Goal: Task Accomplishment & Management: Manage account settings

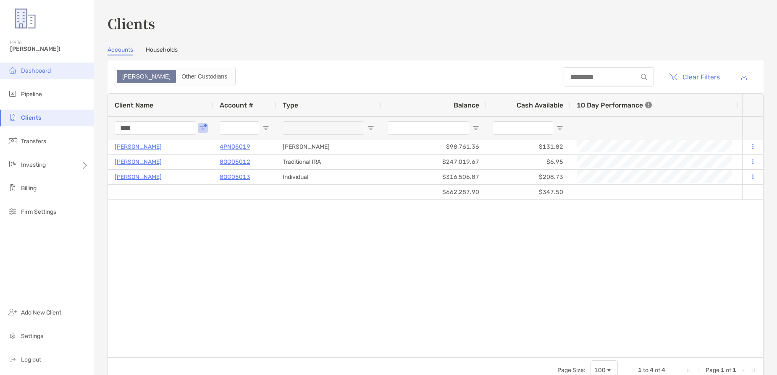
click at [6, 70] on li "Dashboard" at bounding box center [47, 71] width 94 height 17
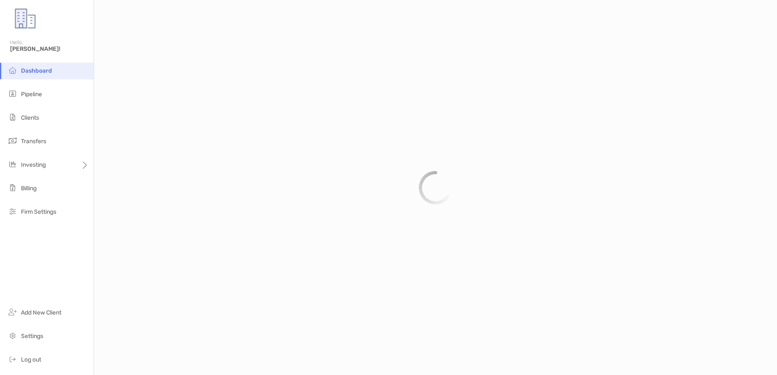
click at [14, 69] on img at bounding box center [13, 70] width 10 height 10
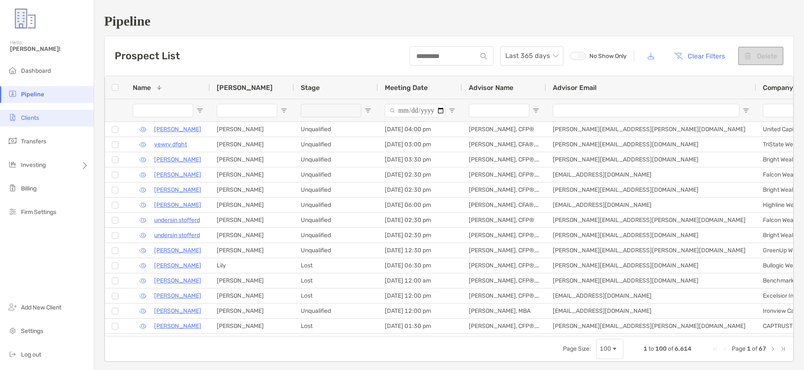
click at [29, 117] on span "Clients" at bounding box center [30, 117] width 18 height 7
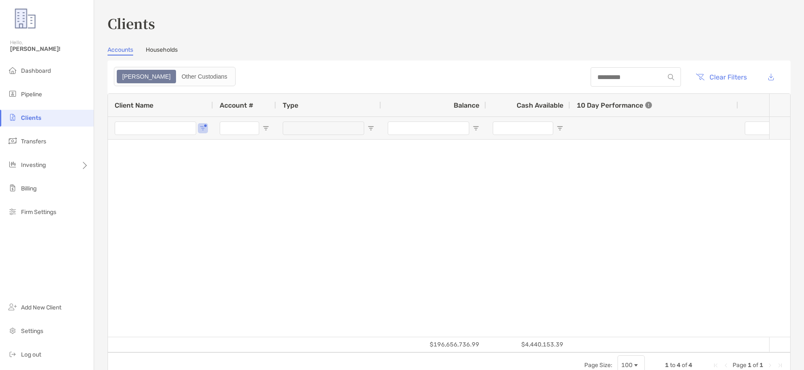
type input "****"
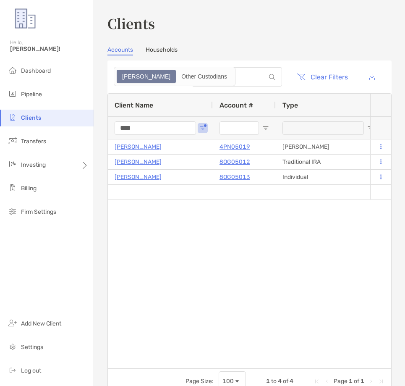
click at [144, 264] on div "Corey Robbins 4PN05019 Roth IRA $98,761.36 $131.82 +0.87% +0.87% Completed BLK …" at bounding box center [239, 253] width 262 height 229
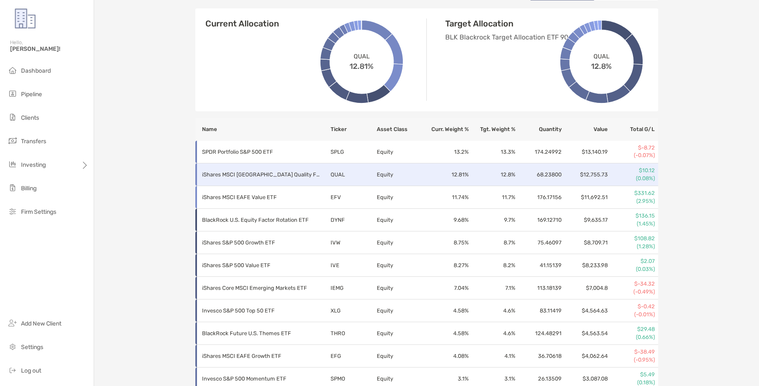
scroll to position [216, 0]
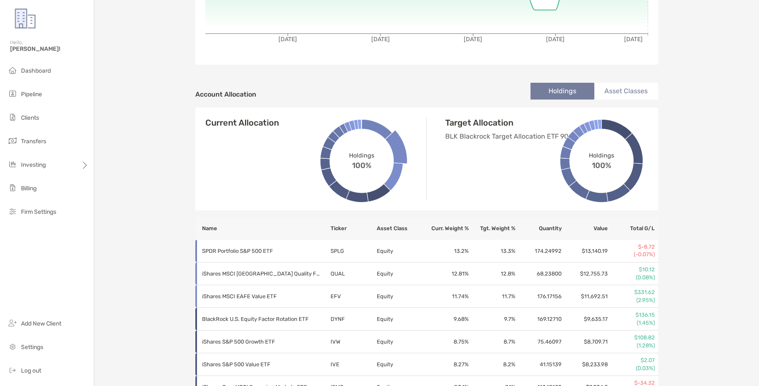
click at [619, 90] on li "Asset Classes" at bounding box center [626, 91] width 64 height 17
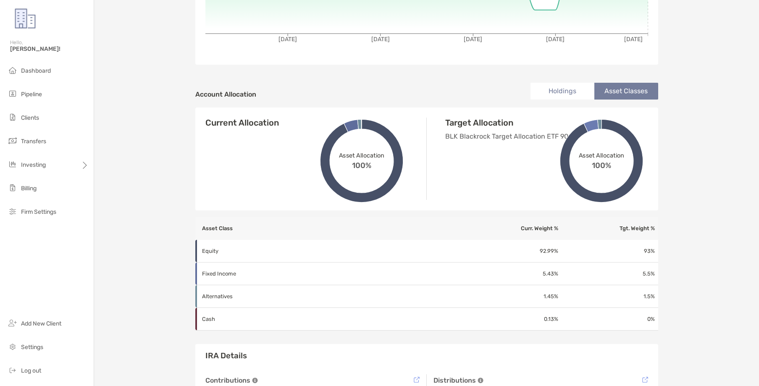
click at [565, 87] on li "Holdings" at bounding box center [562, 91] width 64 height 17
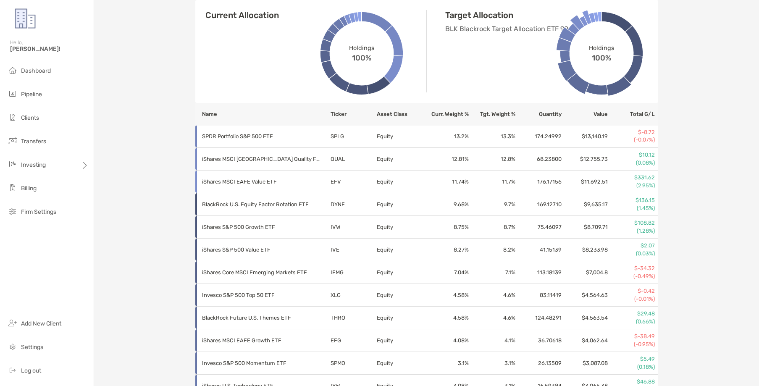
scroll to position [0, 0]
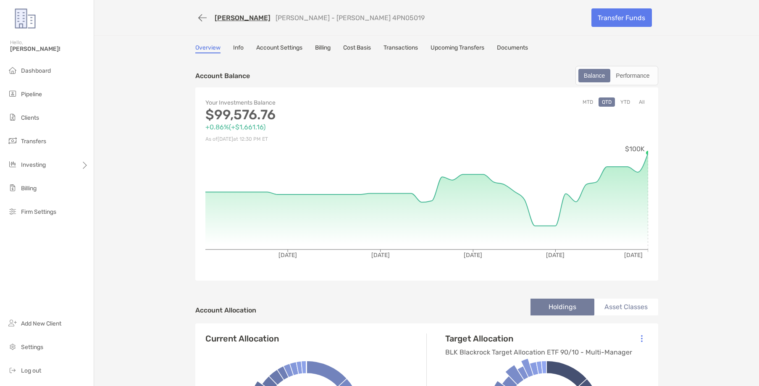
click at [363, 50] on link "Cost Basis" at bounding box center [357, 48] width 28 height 9
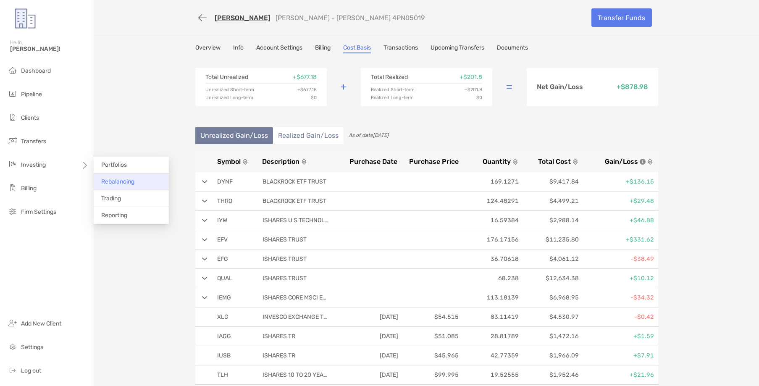
click at [115, 184] on span "Rebalancing" at bounding box center [117, 181] width 33 height 7
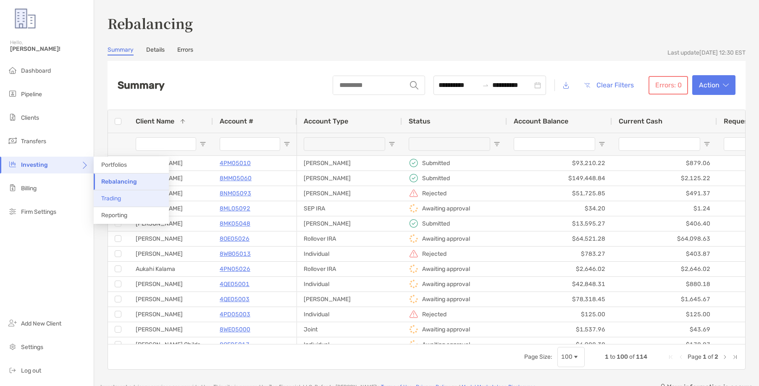
click at [102, 197] on span "Trading" at bounding box center [111, 198] width 20 height 7
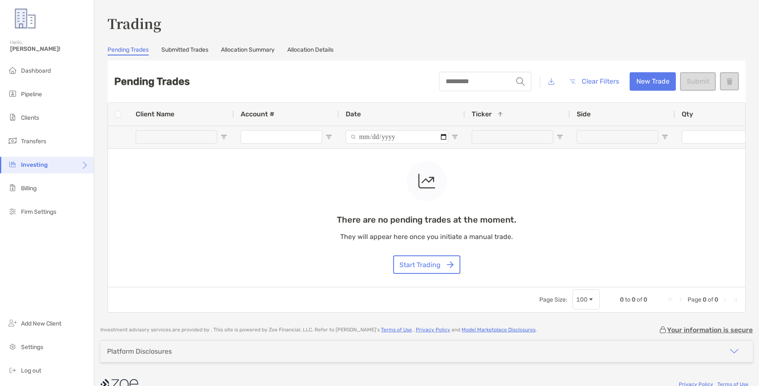
click at [165, 49] on link "Submitted Trades" at bounding box center [184, 50] width 47 height 9
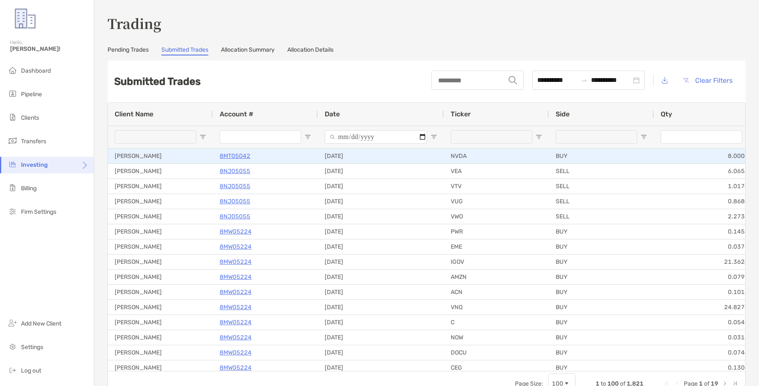
click at [234, 156] on p "8MT05042" at bounding box center [235, 156] width 31 height 10
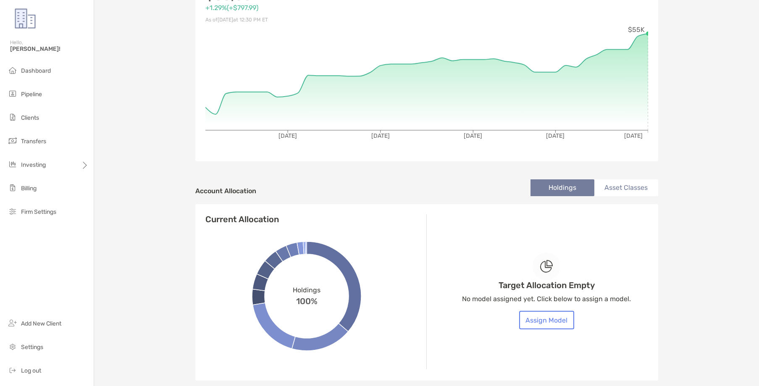
scroll to position [164, 0]
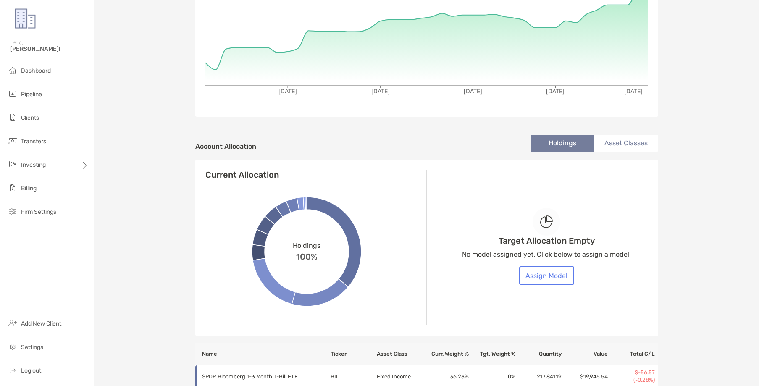
click at [616, 140] on li "Asset Classes" at bounding box center [626, 143] width 64 height 17
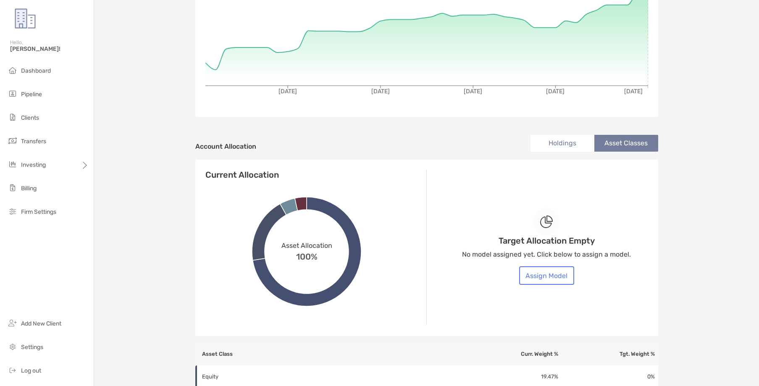
click at [573, 141] on li "Holdings" at bounding box center [562, 143] width 64 height 17
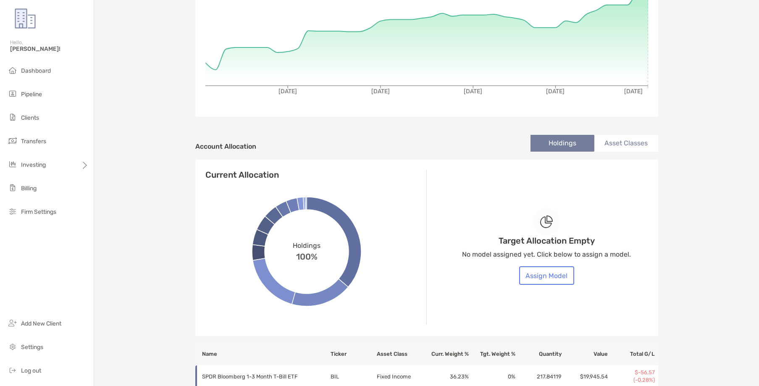
click at [621, 140] on li "Asset Classes" at bounding box center [626, 143] width 64 height 17
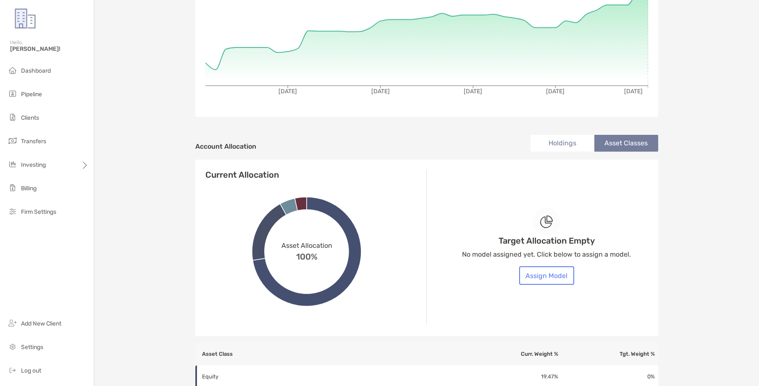
click at [576, 142] on li "Holdings" at bounding box center [562, 143] width 64 height 17
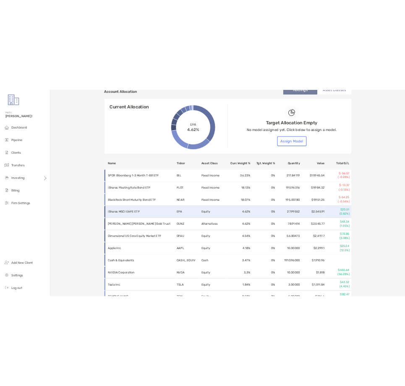
scroll to position [307, 0]
